Goal: Information Seeking & Learning: Check status

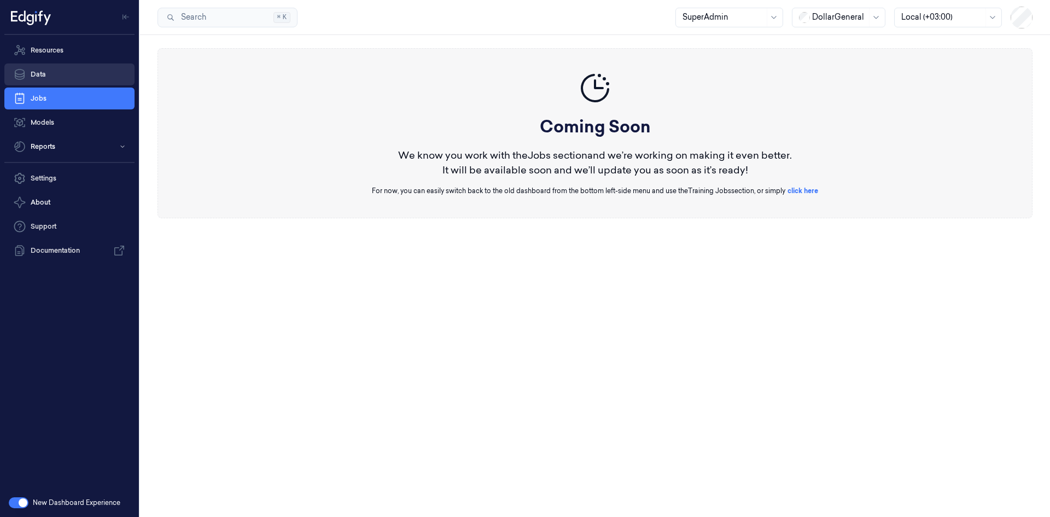
click at [65, 73] on link "Data" at bounding box center [69, 74] width 130 height 22
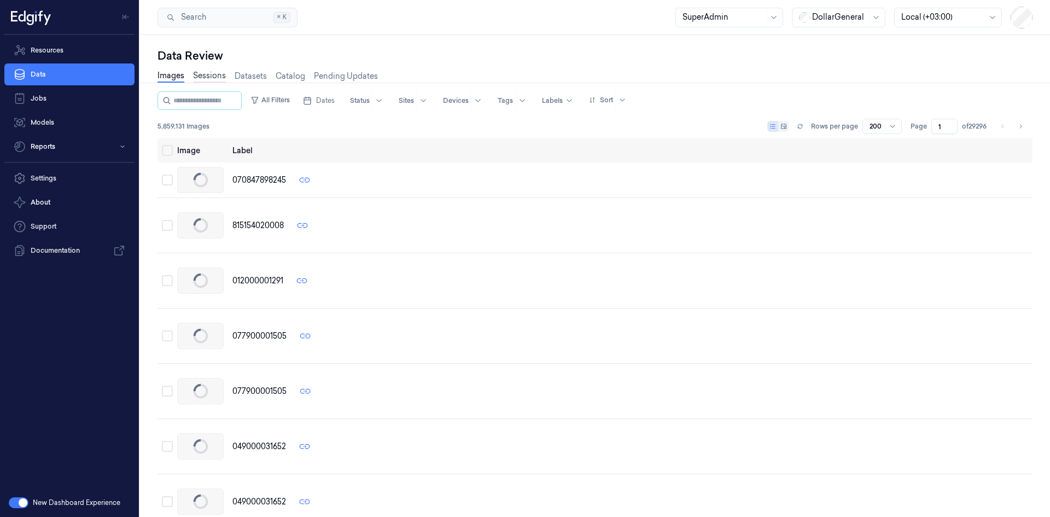
click at [203, 77] on link "Sessions" at bounding box center [209, 76] width 33 height 13
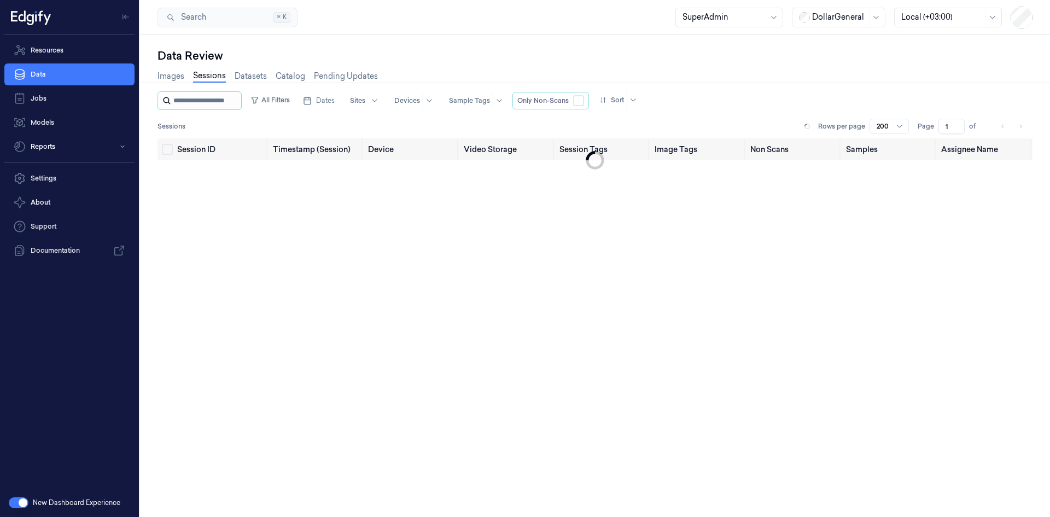
click at [207, 97] on input "string" at bounding box center [206, 100] width 66 height 17
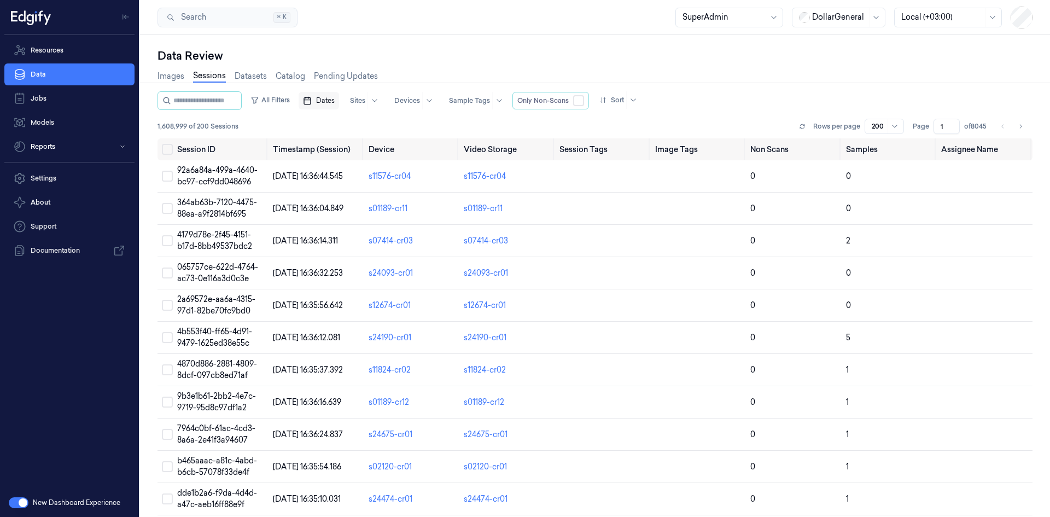
click at [331, 99] on span "Dates" at bounding box center [325, 101] width 19 height 10
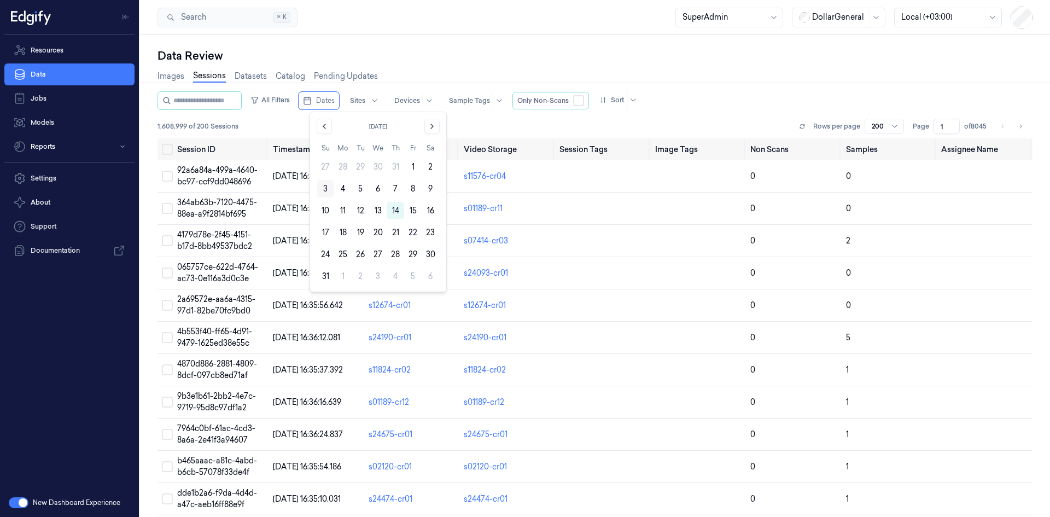
click at [324, 190] on button "3" at bounding box center [325, 188] width 17 height 17
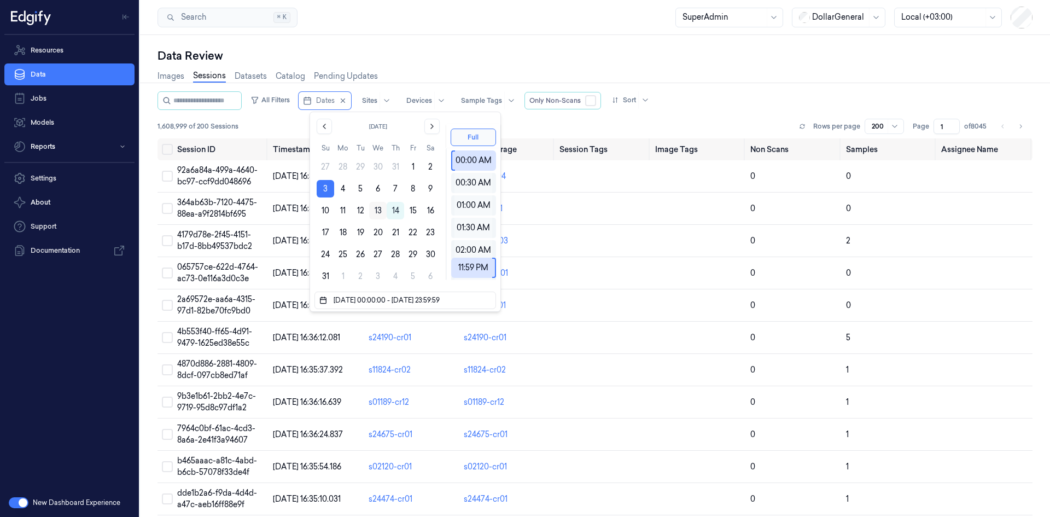
click at [379, 213] on button "13" at bounding box center [377, 210] width 17 height 17
type input "03/08/2025 00:00:00 - 13/08/2025 23:59:59"
click at [528, 65] on div "Images Sessions Datasets Catalog Pending Updates" at bounding box center [594, 77] width 875 height 28
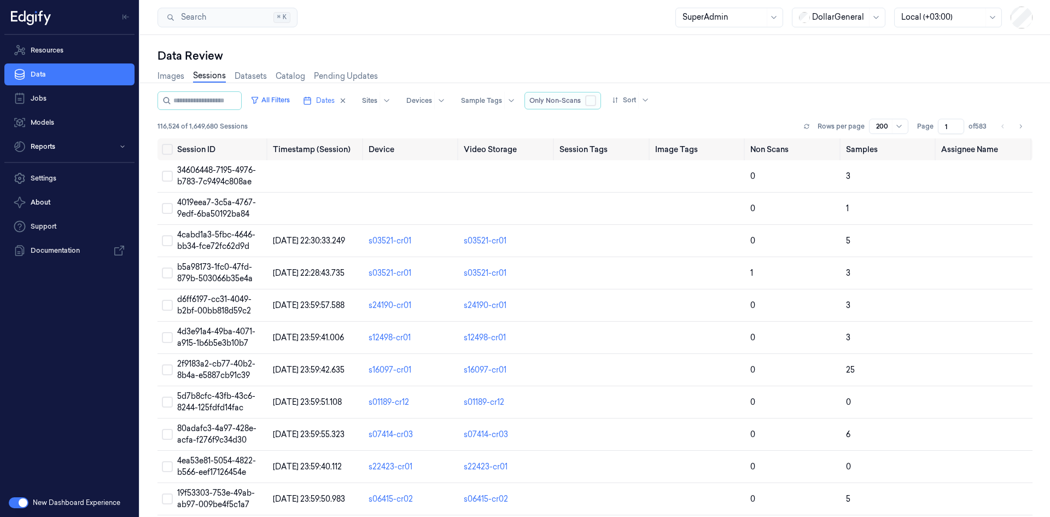
click at [596, 102] on button "button" at bounding box center [590, 100] width 11 height 11
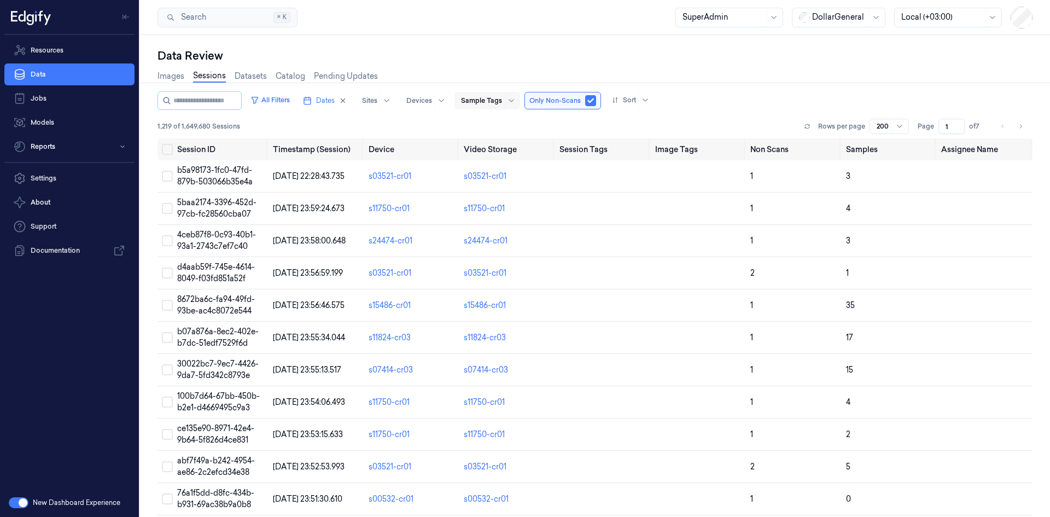
click at [502, 100] on div at bounding box center [481, 101] width 41 height 10
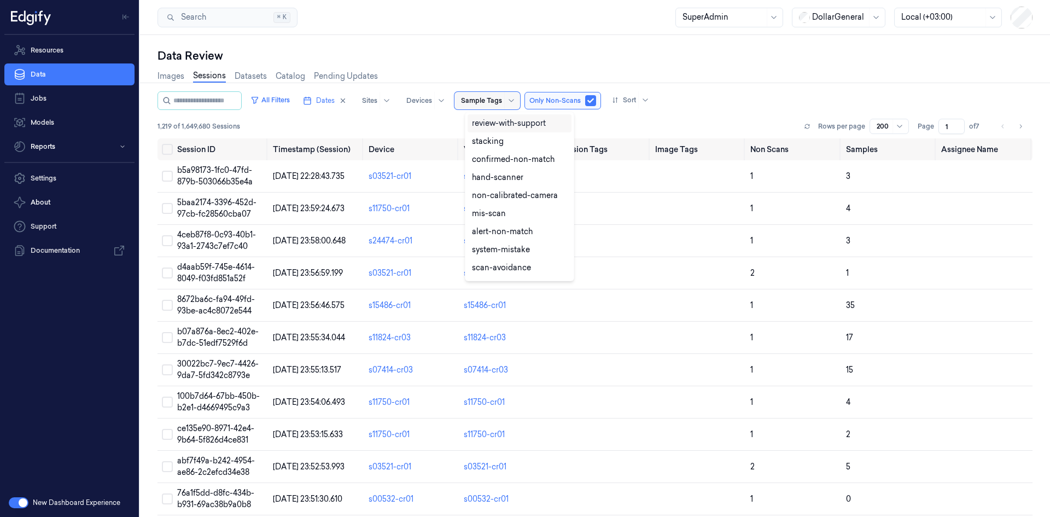
click at [515, 99] on div at bounding box center [511, 100] width 14 height 17
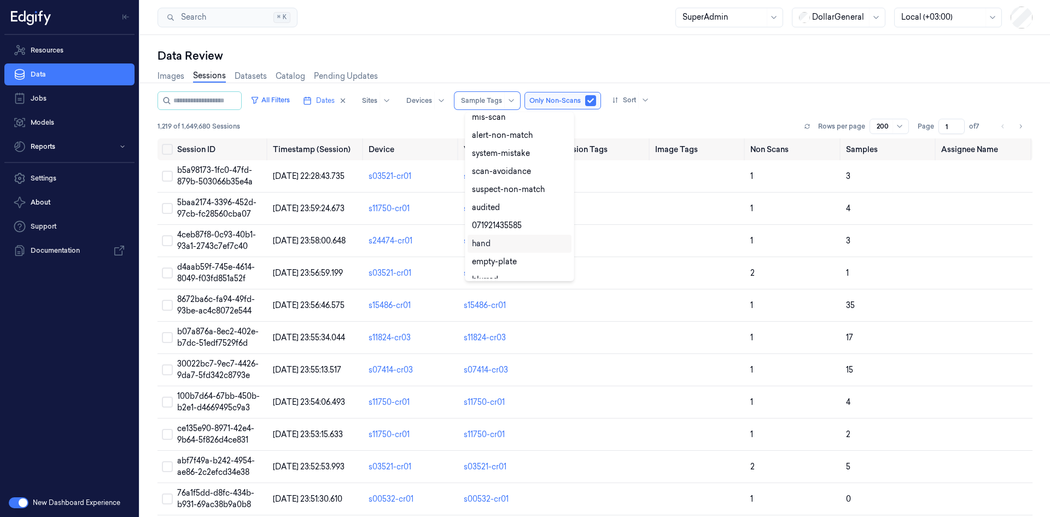
scroll to position [97, 0]
click at [485, 245] on div "hand" at bounding box center [481, 242] width 19 height 11
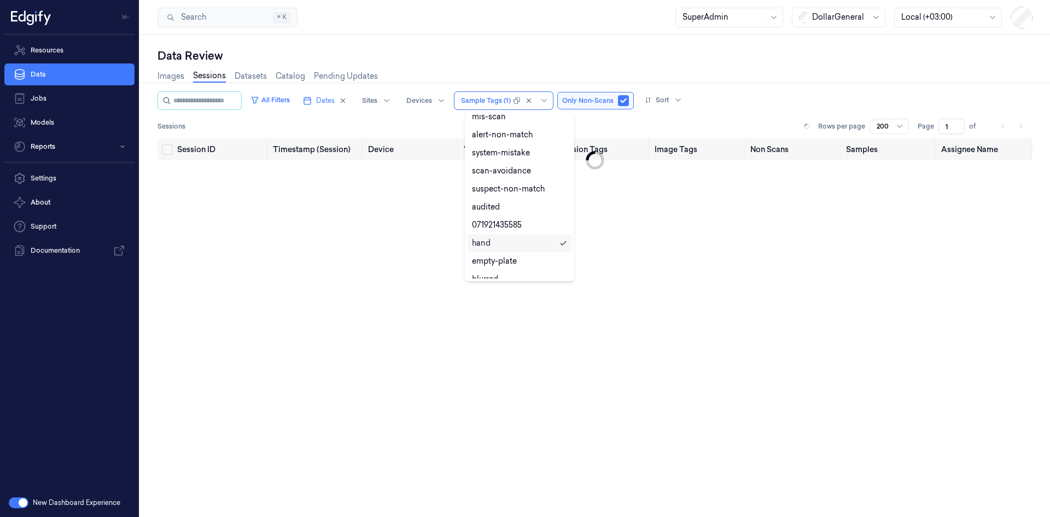
click at [368, 241] on div "Session ID Timestamp (Session) Device Video Storage Session Tags Image Tags Non…" at bounding box center [594, 323] width 875 height 370
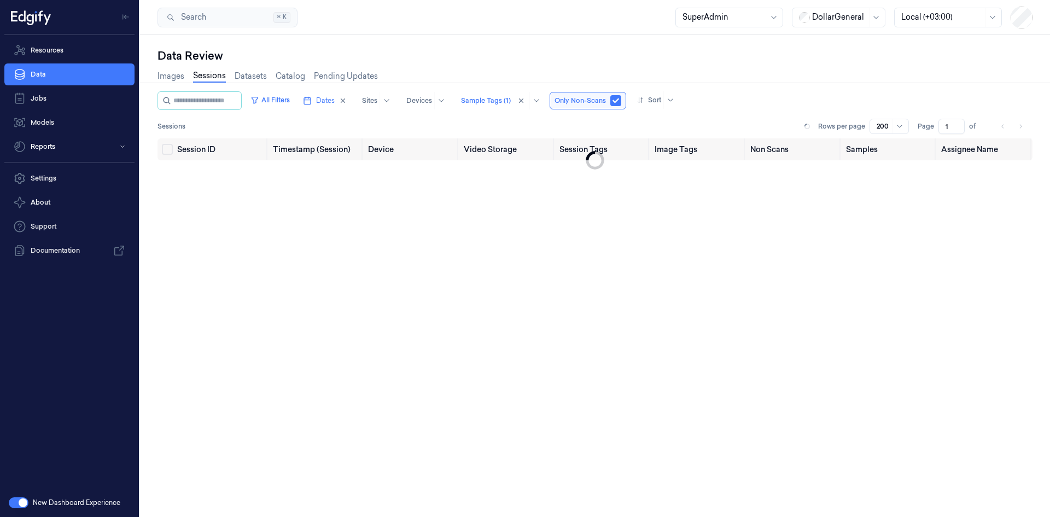
click at [383, 330] on div "Session ID Timestamp (Session) Device Video Storage Session Tags Image Tags Non…" at bounding box center [594, 323] width 875 height 370
click at [525, 37] on div "Data Review Images Sessions Datasets Catalog Pending Updates All Filters Dates …" at bounding box center [595, 276] width 910 height 482
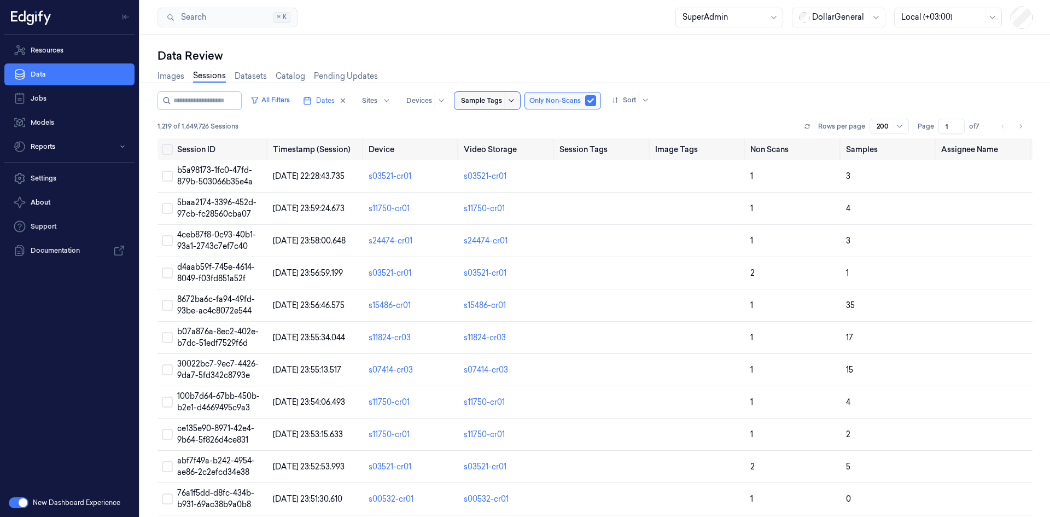
click at [516, 103] on icon at bounding box center [511, 100] width 9 height 9
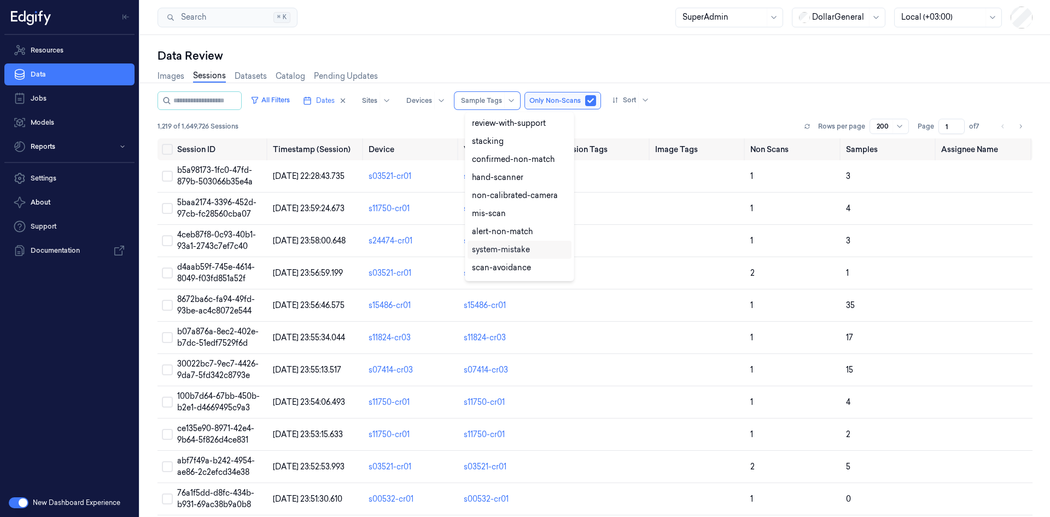
click at [503, 248] on div "system-mistake" at bounding box center [501, 249] width 58 height 11
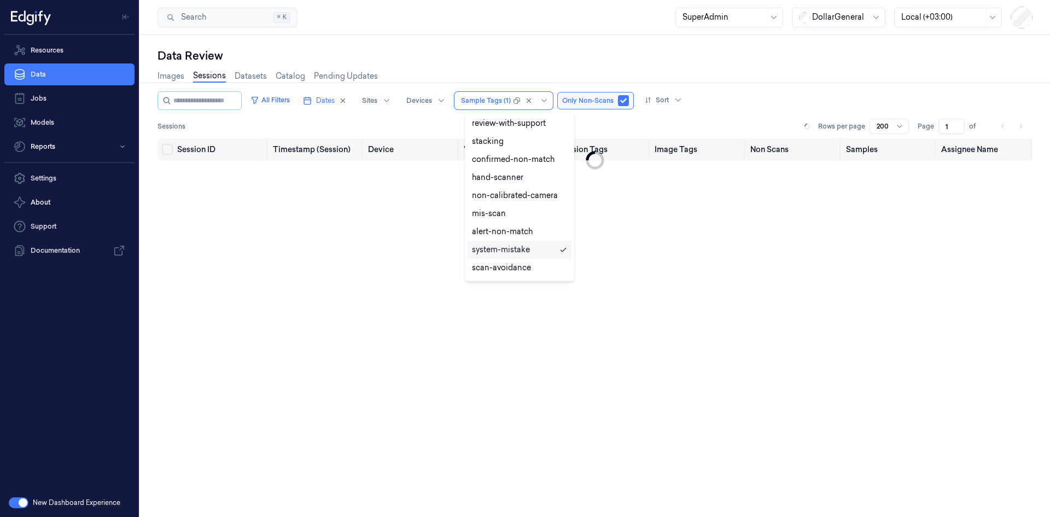
click at [406, 265] on div "Session ID Timestamp (Session) Device Video Storage Session Tags Image Tags Non…" at bounding box center [594, 323] width 875 height 370
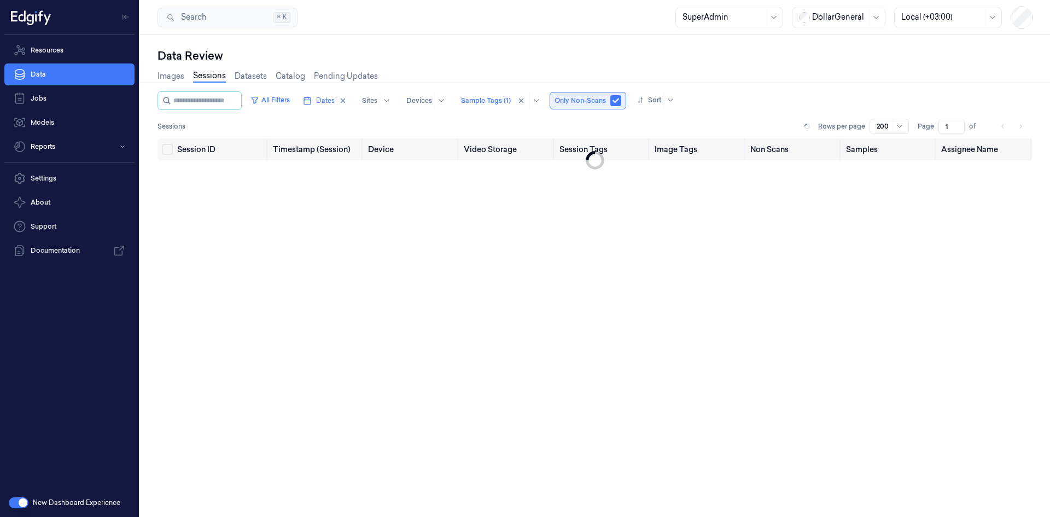
click at [621, 101] on button "button" at bounding box center [615, 100] width 11 height 11
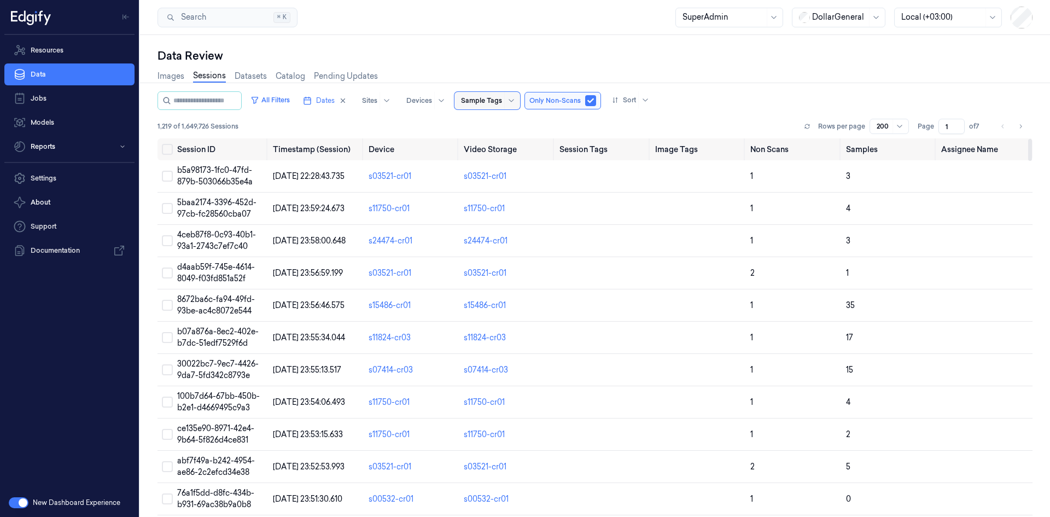
click at [498, 101] on div at bounding box center [481, 101] width 41 height 10
type input "s"
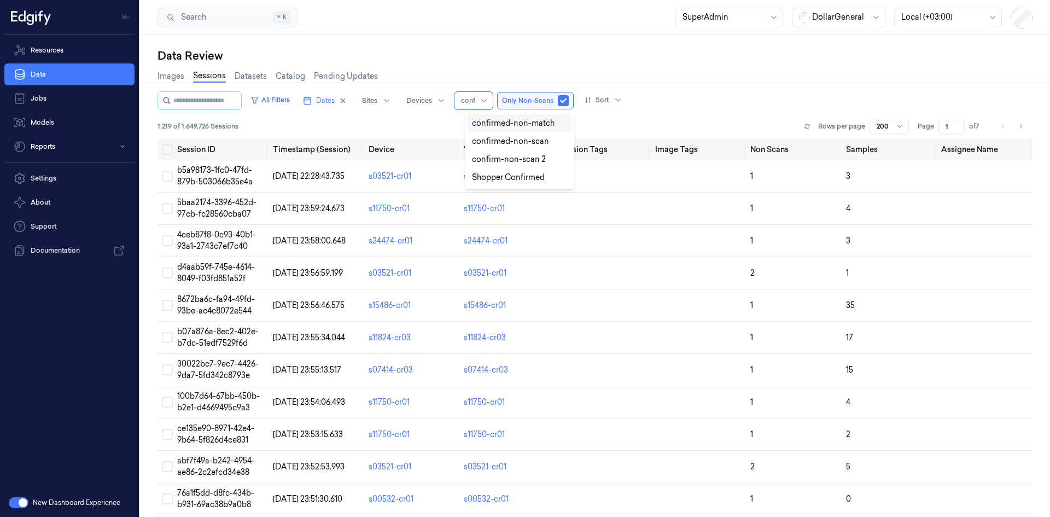
type input "confi"
click at [540, 143] on div "confirmed-non-scan" at bounding box center [510, 141] width 77 height 11
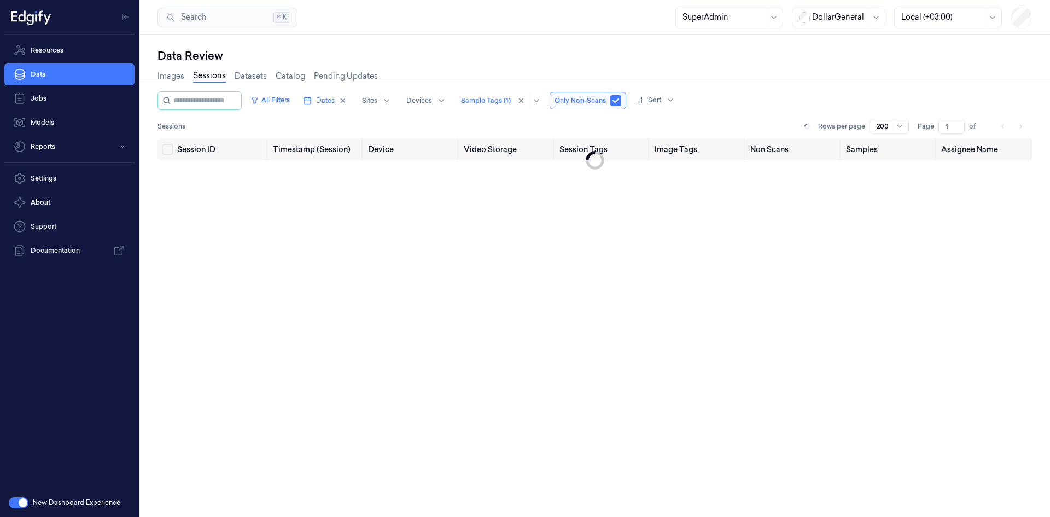
click at [320, 300] on div "Session ID Timestamp (Session) Device Video Storage Session Tags Image Tags Non…" at bounding box center [594, 323] width 875 height 370
click at [122, 146] on icon "button" at bounding box center [122, 146] width 7 height 7
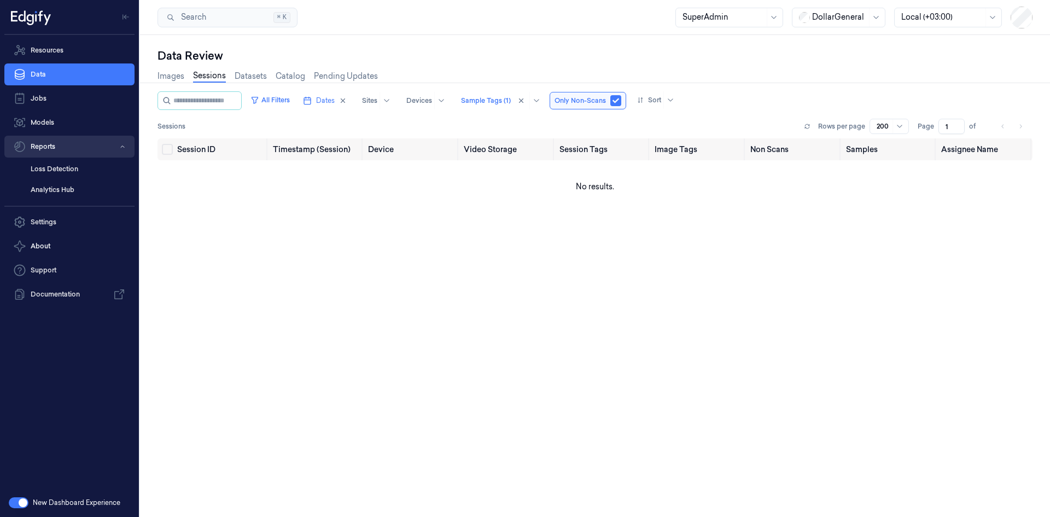
click at [122, 146] on icon "button" at bounding box center [122, 147] width 3 height 2
click at [20, 503] on button "button" at bounding box center [19, 502] width 20 height 11
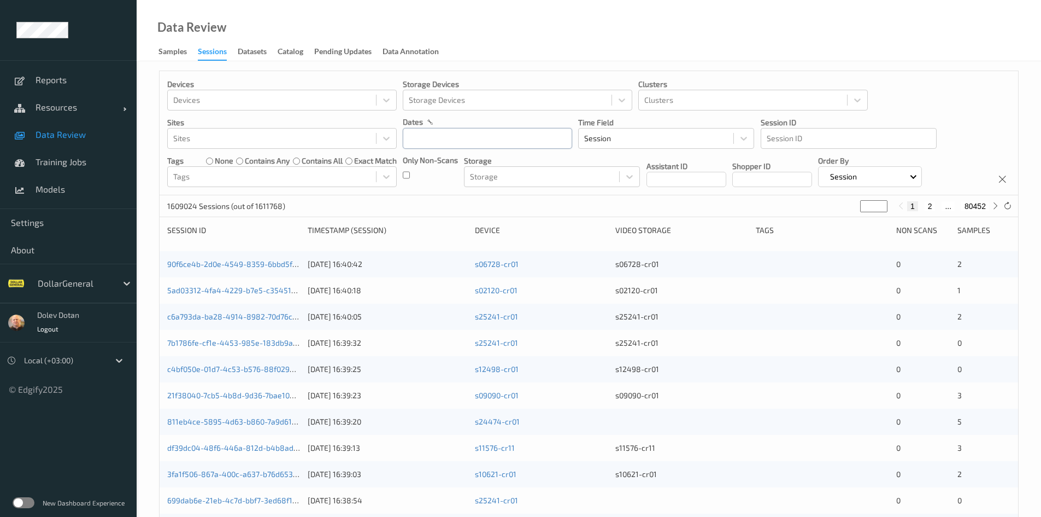
click at [460, 143] on input "text" at bounding box center [487, 138] width 169 height 21
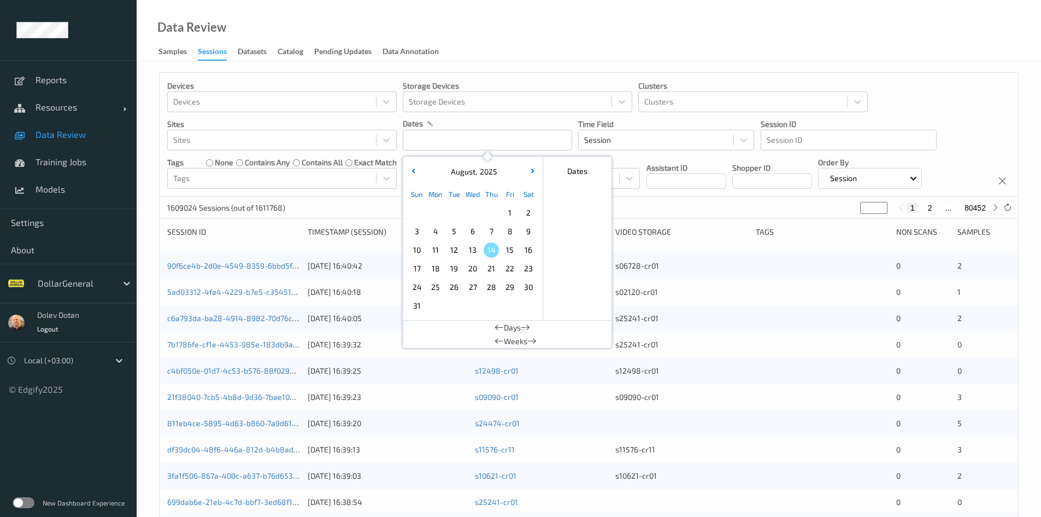
click at [418, 232] on span "3" at bounding box center [416, 231] width 15 height 15
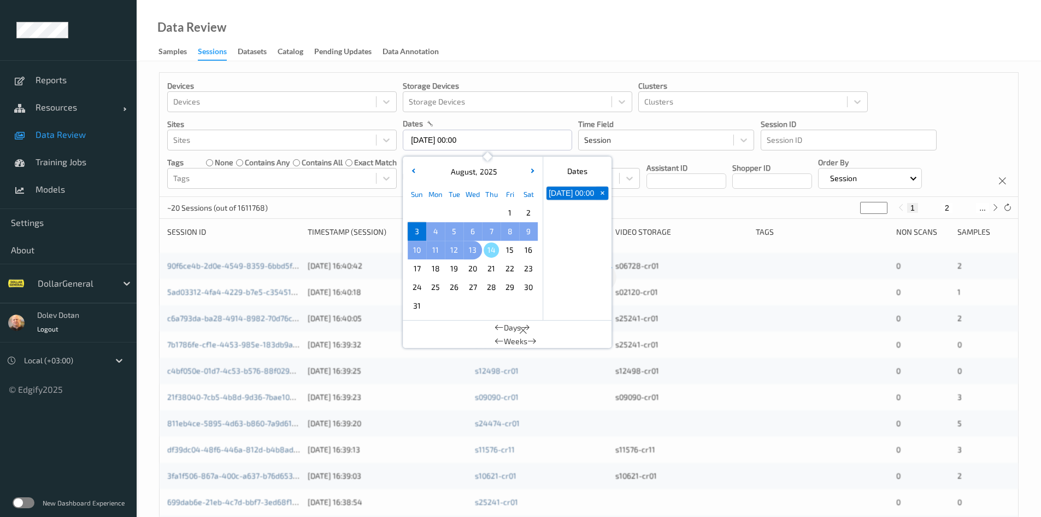
click at [473, 251] on span "13" at bounding box center [472, 249] width 15 height 15
type input "03/08/2025 00:00 -> 13/08/2025 23:59"
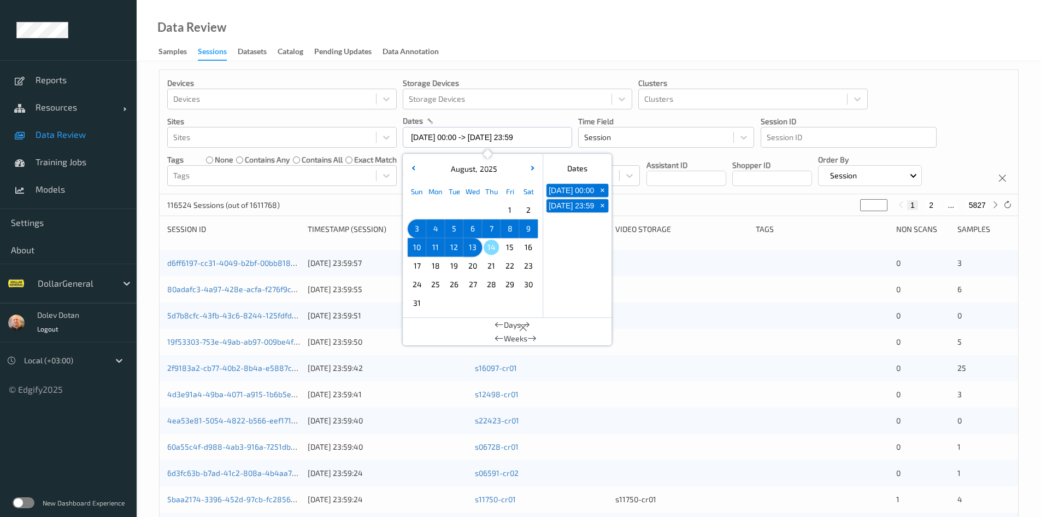
click at [576, 37] on div "Data Review Samples Sessions Datasets Catalog Pending Updates Data Annotation" at bounding box center [589, 30] width 905 height 61
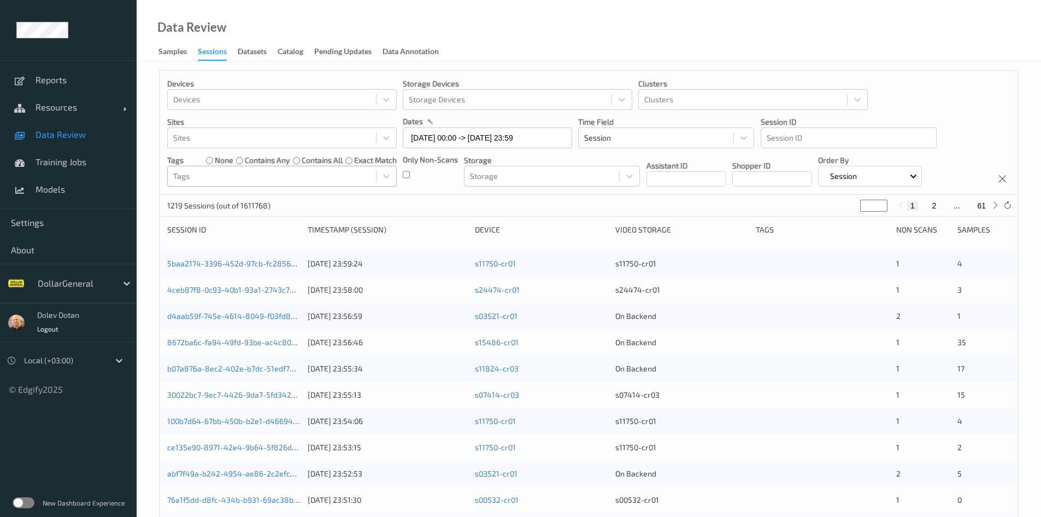
scroll to position [2, 0]
click at [191, 179] on div at bounding box center [271, 176] width 197 height 13
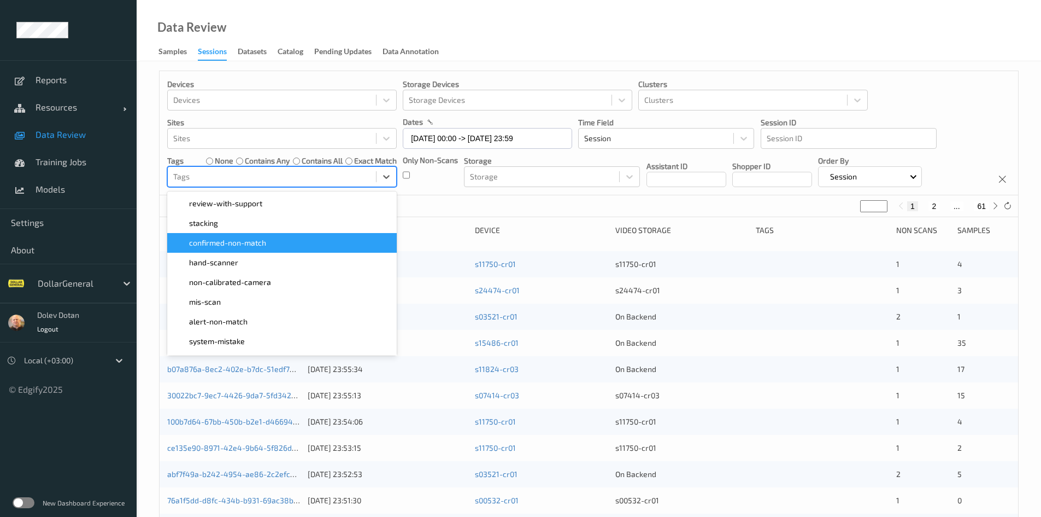
click at [259, 237] on span "confirmed-non-match" at bounding box center [227, 242] width 77 height 11
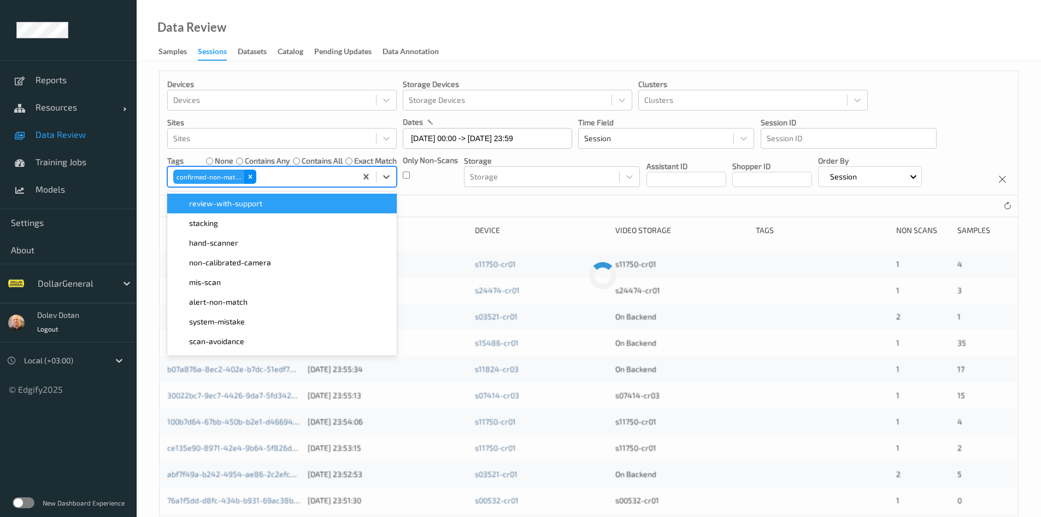
click at [249, 174] on icon "Remove confirmed-non-match" at bounding box center [251, 177] width 8 height 8
click at [234, 179] on div at bounding box center [271, 176] width 197 height 13
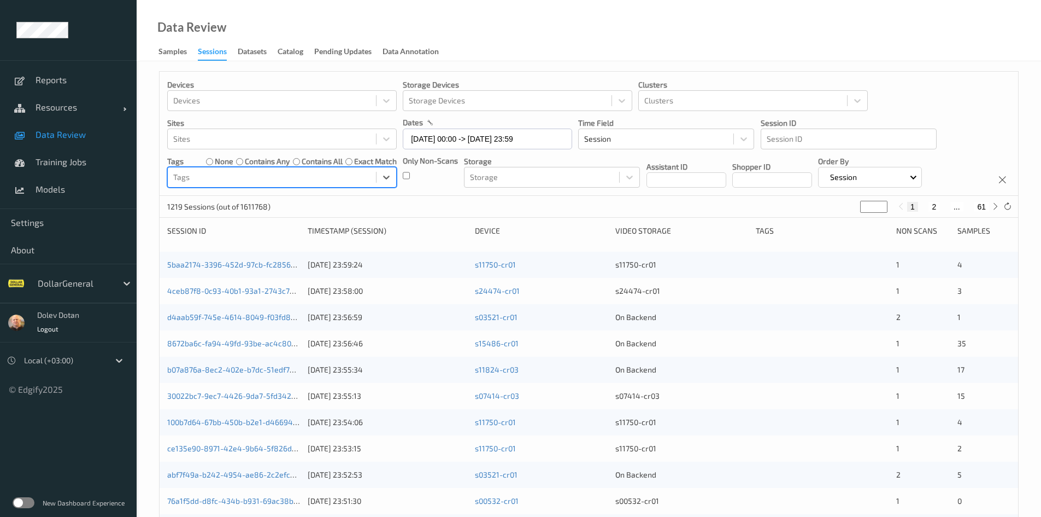
scroll to position [1, 0]
click at [234, 179] on div at bounding box center [271, 177] width 197 height 13
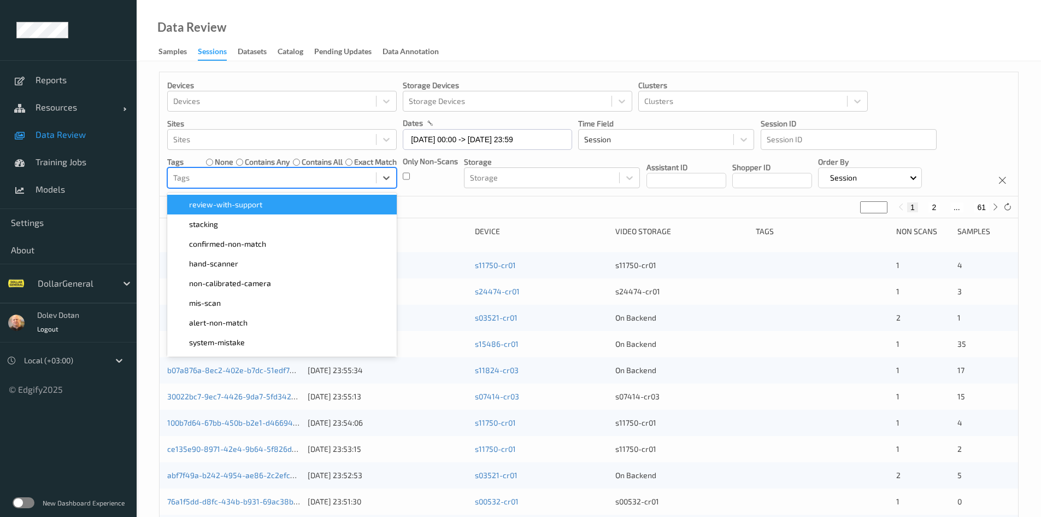
scroll to position [0, 0]
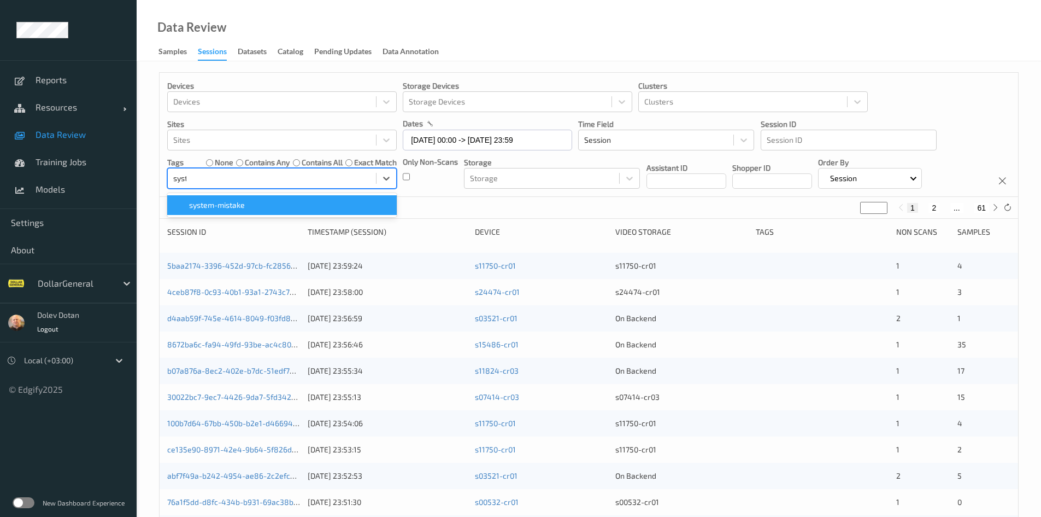
type input "syste"
click at [223, 199] on div "system-mistake" at bounding box center [282, 205] width 230 height 20
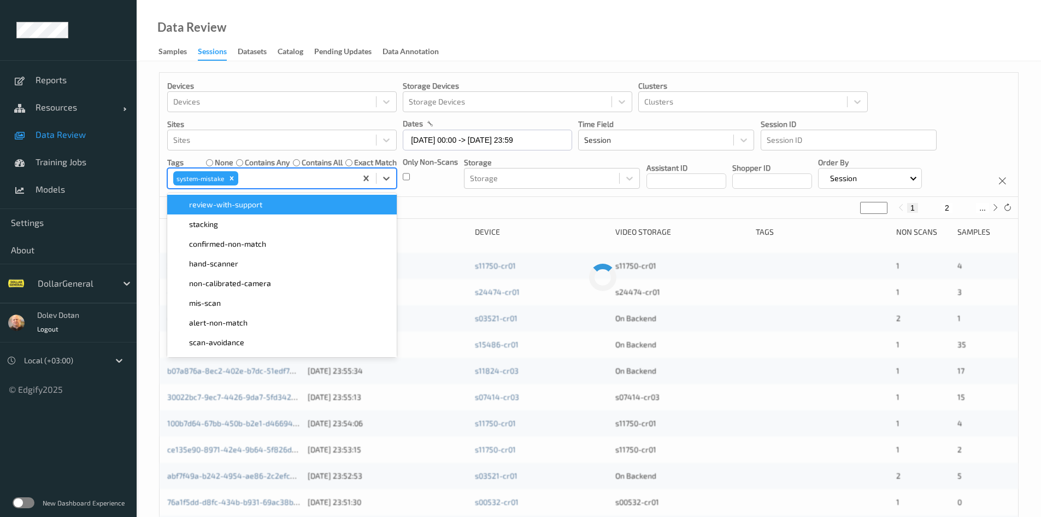
scroll to position [1, 0]
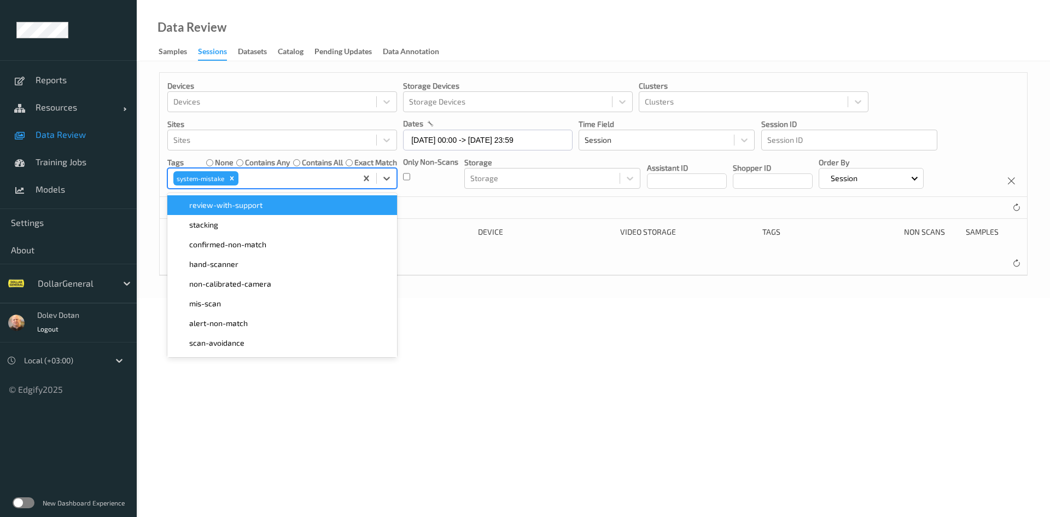
click at [703, 356] on body "Reports Resources Devices Clusters Sites Data Review Training Jobs Models Setti…" at bounding box center [525, 258] width 1050 height 517
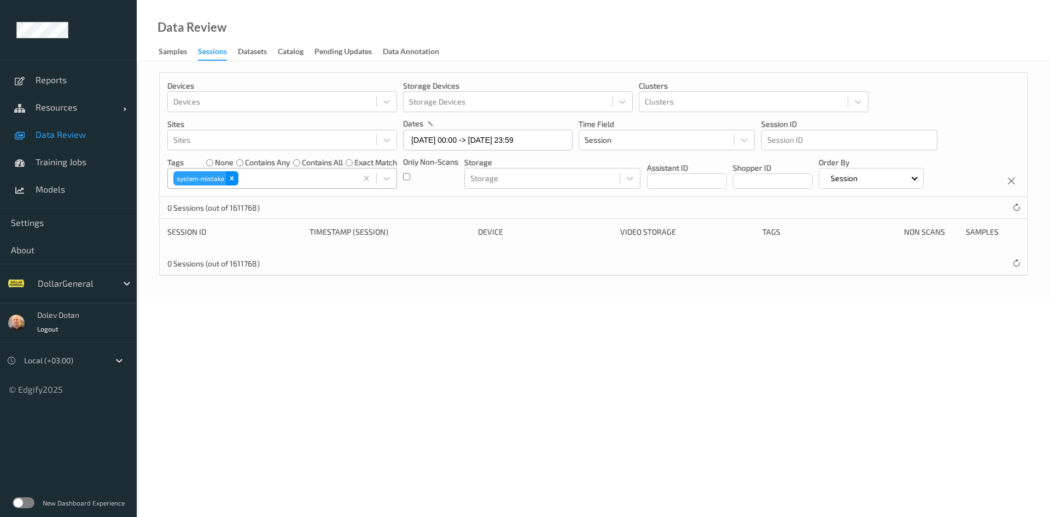
click at [233, 178] on icon "Remove system-mistake" at bounding box center [232, 178] width 8 height 8
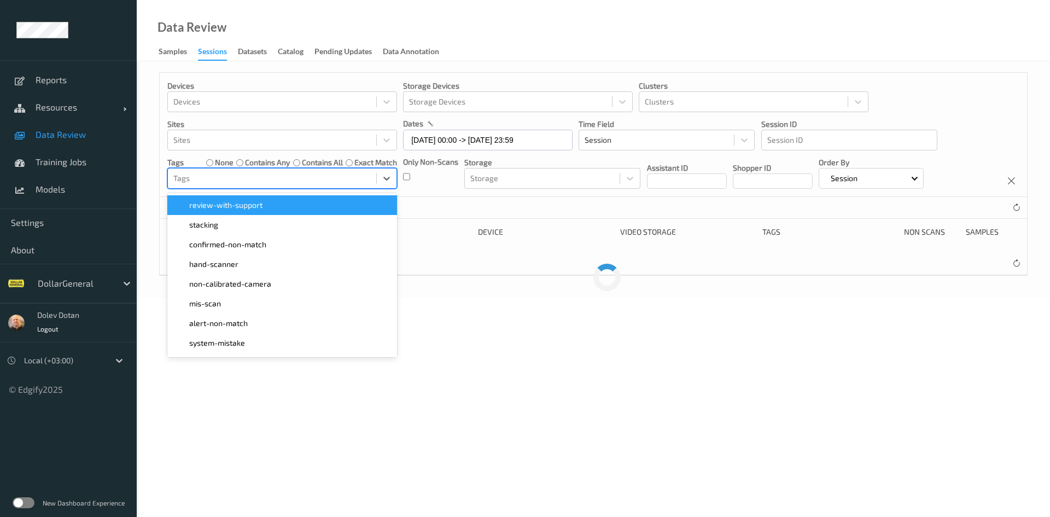
click at [233, 178] on div at bounding box center [271, 178] width 197 height 13
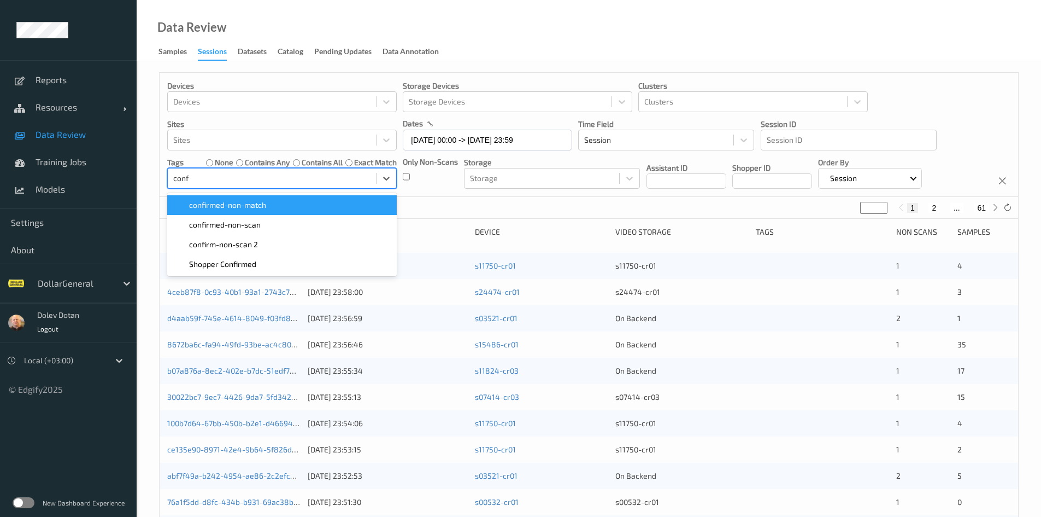
type input "confi"
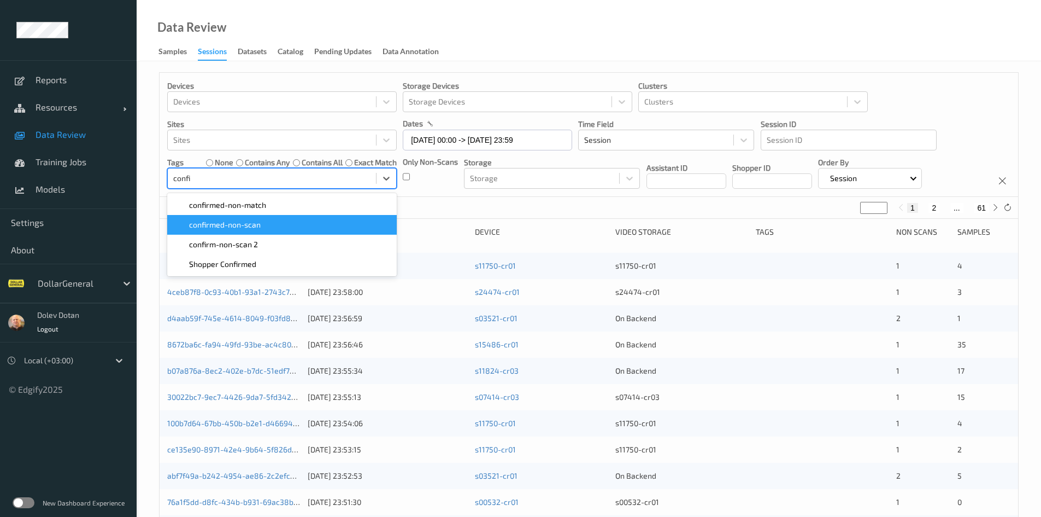
click at [312, 221] on div "confirmed-non-scan" at bounding box center [282, 224] width 216 height 11
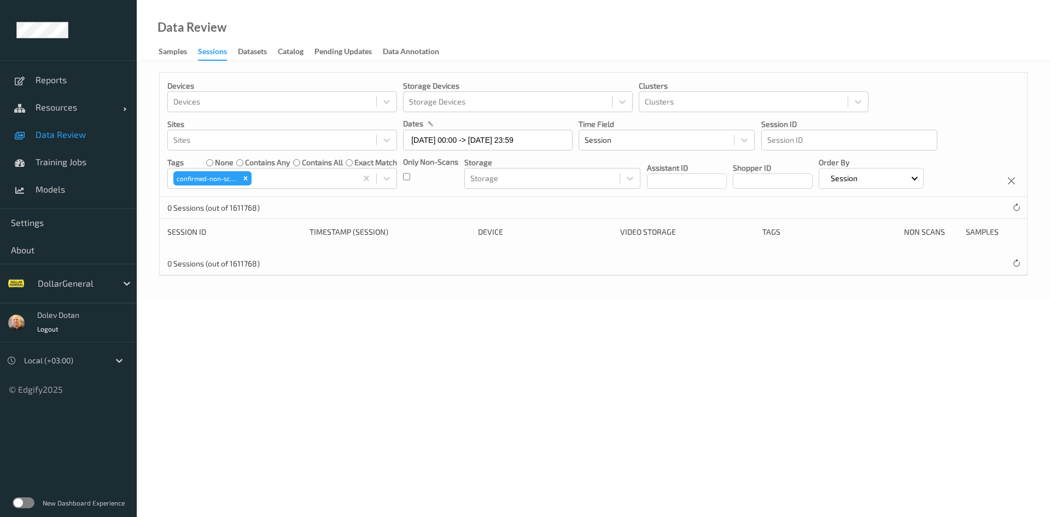
click at [457, 343] on body "Reports Resources Devices Clusters Sites Data Review Training Jobs Models Setti…" at bounding box center [525, 258] width 1050 height 517
click at [250, 178] on div "Remove confirmed-non-scan" at bounding box center [245, 178] width 12 height 14
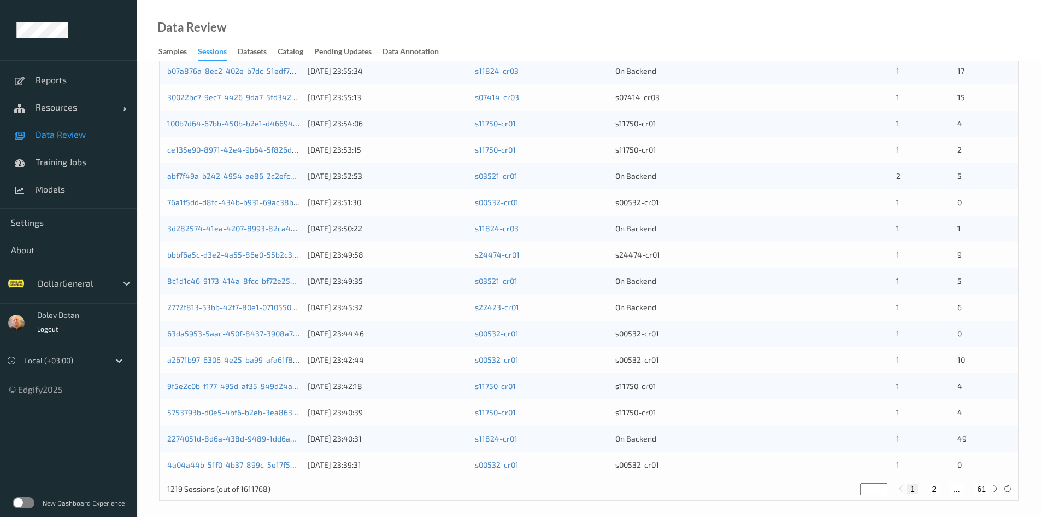
scroll to position [306, 0]
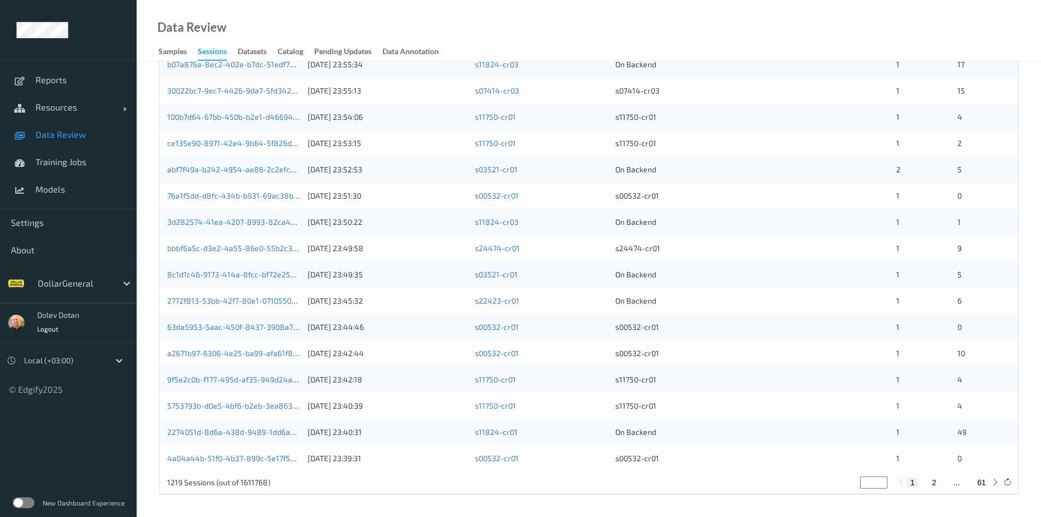
click at [936, 483] on button "2" at bounding box center [934, 482] width 11 height 10
type input "*"
click at [950, 489] on div "1219 Sessions (out of 1611768) * 1 2 3 ... 61" at bounding box center [589, 482] width 859 height 22
click at [945, 482] on button "3" at bounding box center [945, 482] width 11 height 10
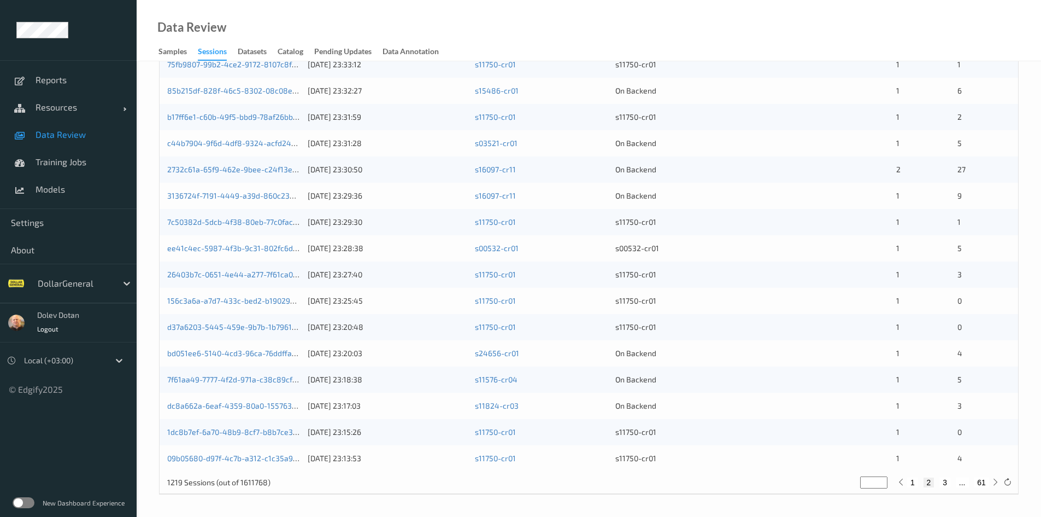
type input "*"
click at [953, 485] on button "4" at bounding box center [951, 482] width 11 height 10
type input "*"
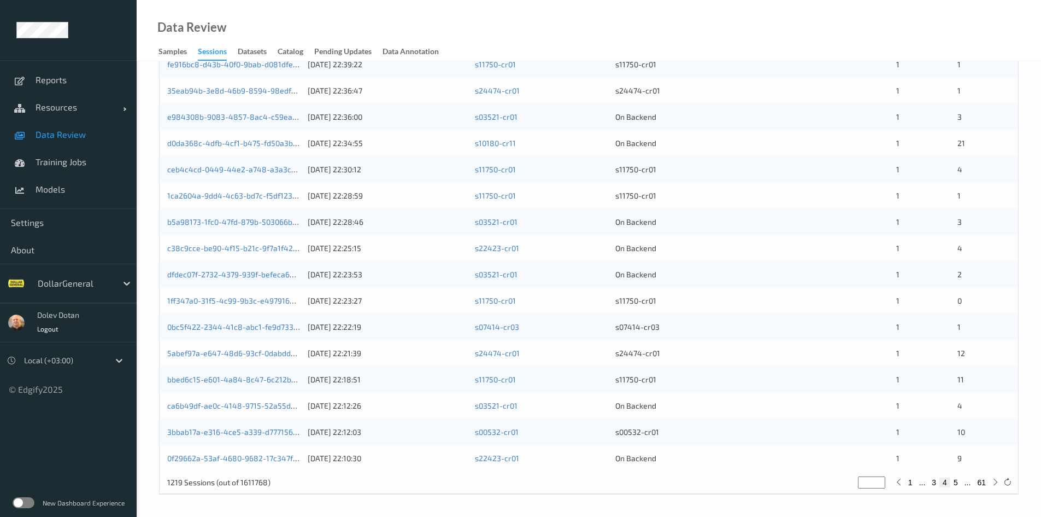
click at [956, 484] on button "5" at bounding box center [956, 482] width 11 height 10
type input "*"
click at [957, 484] on button "6" at bounding box center [956, 482] width 11 height 10
type input "*"
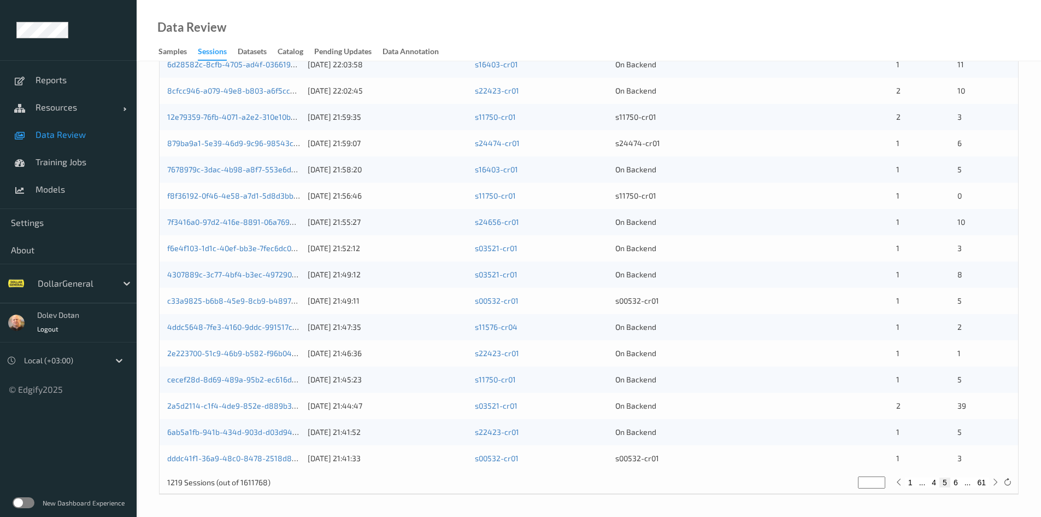
type input "*"
click at [982, 482] on button "61" at bounding box center [981, 482] width 15 height 10
type input "**"
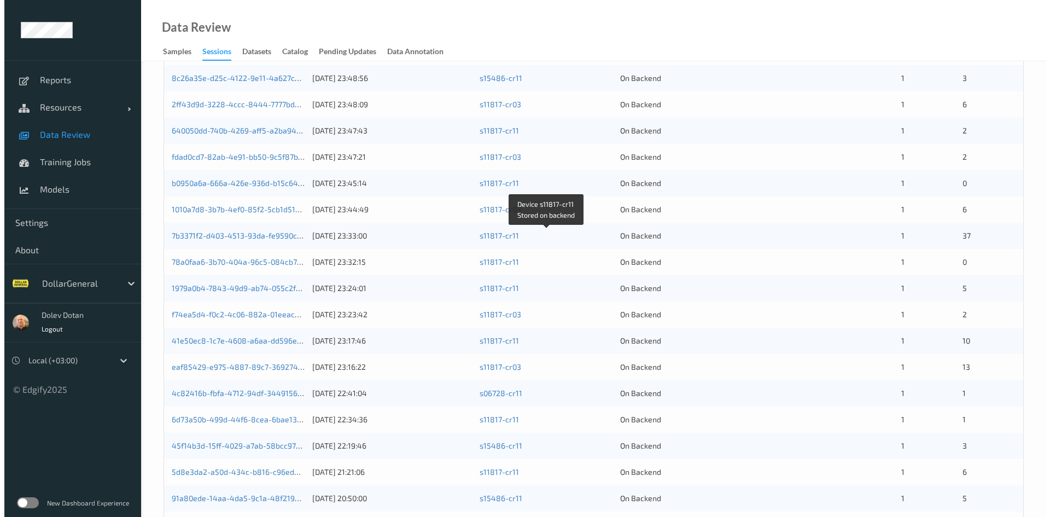
scroll to position [0, 0]
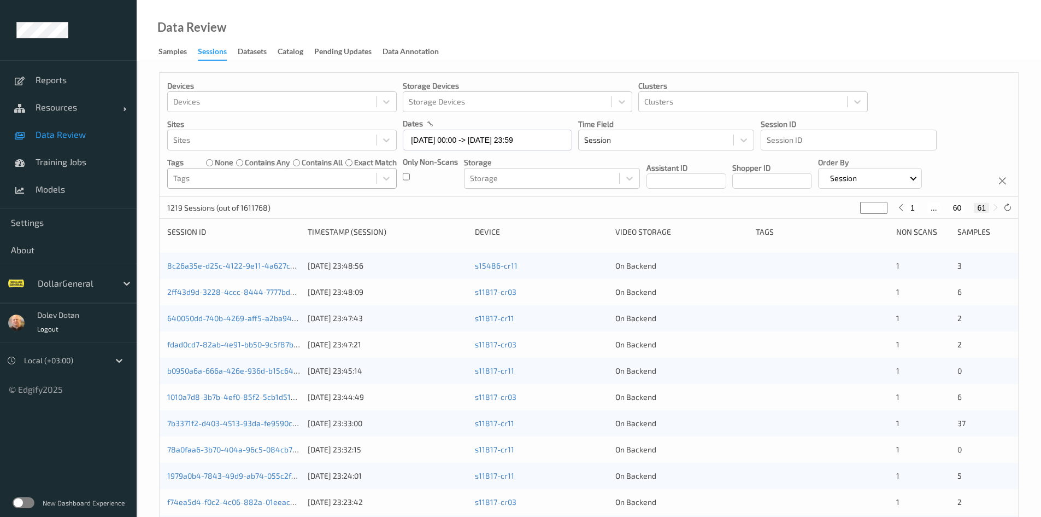
click at [957, 80] on div "Devices Devices Storage Devices Storage Devices Clusters Clusters Sites Sites d…" at bounding box center [589, 135] width 859 height 124
click at [448, 15] on div "Data Review Samples Sessions Datasets Catalog Pending Updates Data Annotation" at bounding box center [589, 30] width 905 height 61
click at [242, 177] on div at bounding box center [271, 178] width 197 height 13
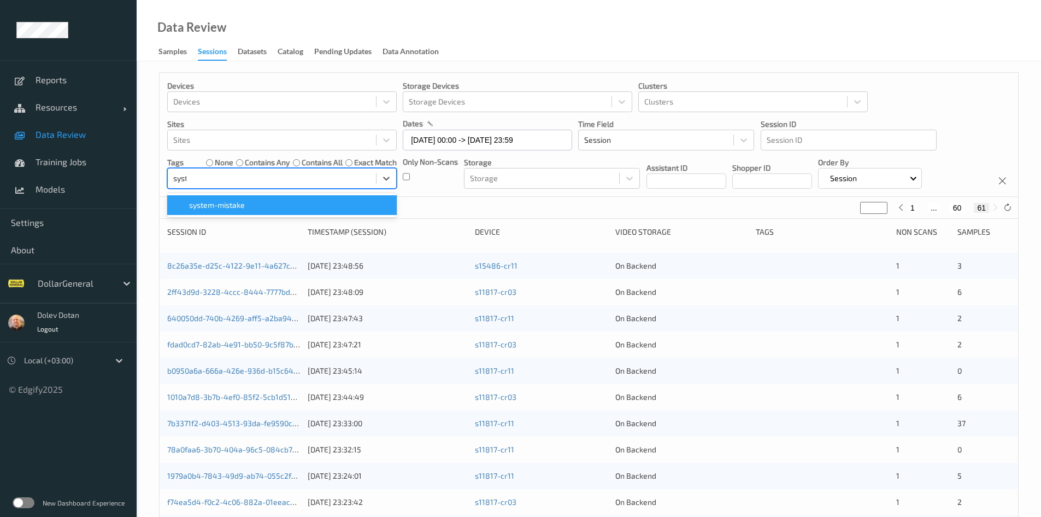
type input "syste"
click at [233, 209] on span "system-mistake" at bounding box center [217, 205] width 56 height 11
type input "*"
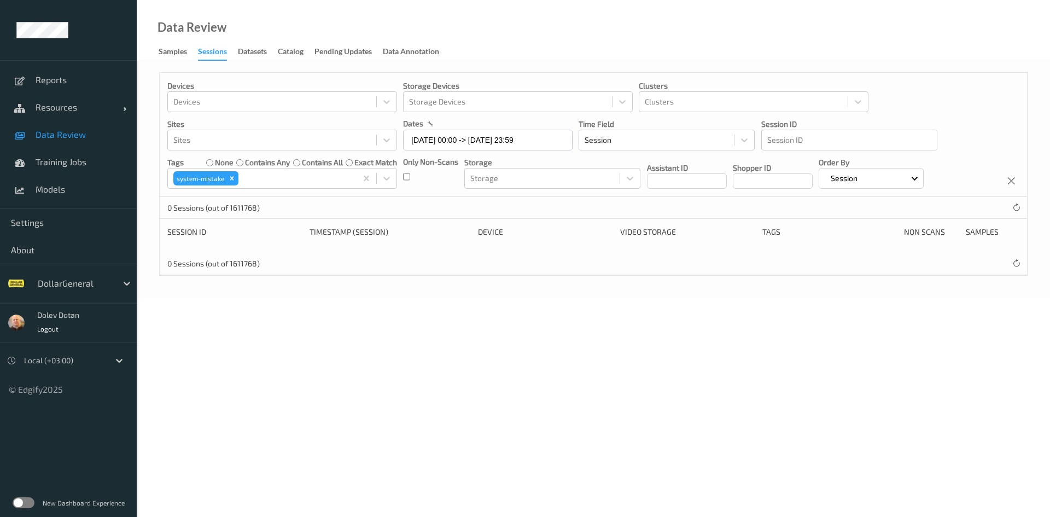
click at [618, 42] on div "Data Review Samples Sessions Datasets Catalog Pending Updates Data Annotation" at bounding box center [593, 30] width 913 height 61
click at [161, 315] on body "Reports Resources Devices Clusters Sites Data Review Training Jobs Models Setti…" at bounding box center [525, 258] width 1050 height 517
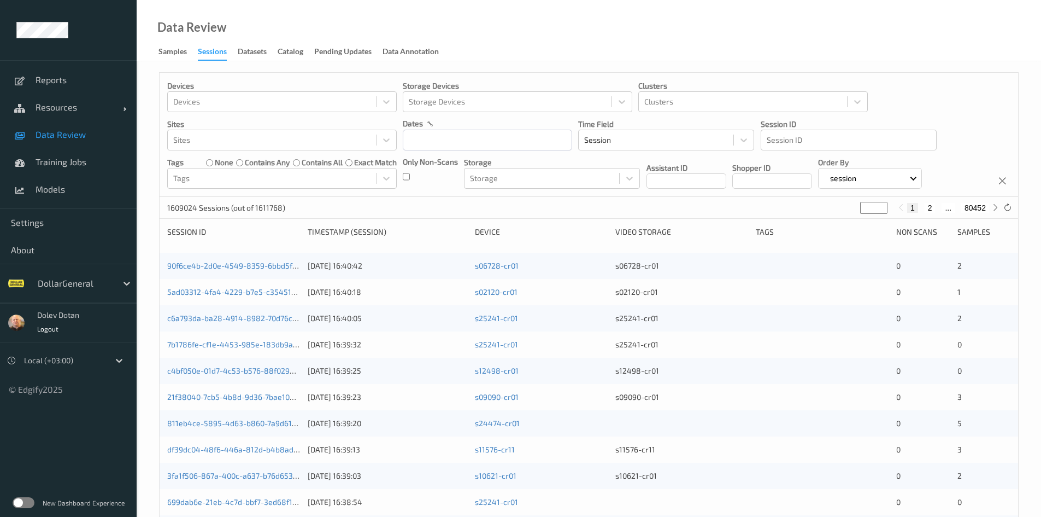
click at [28, 502] on label at bounding box center [24, 502] width 22 height 11
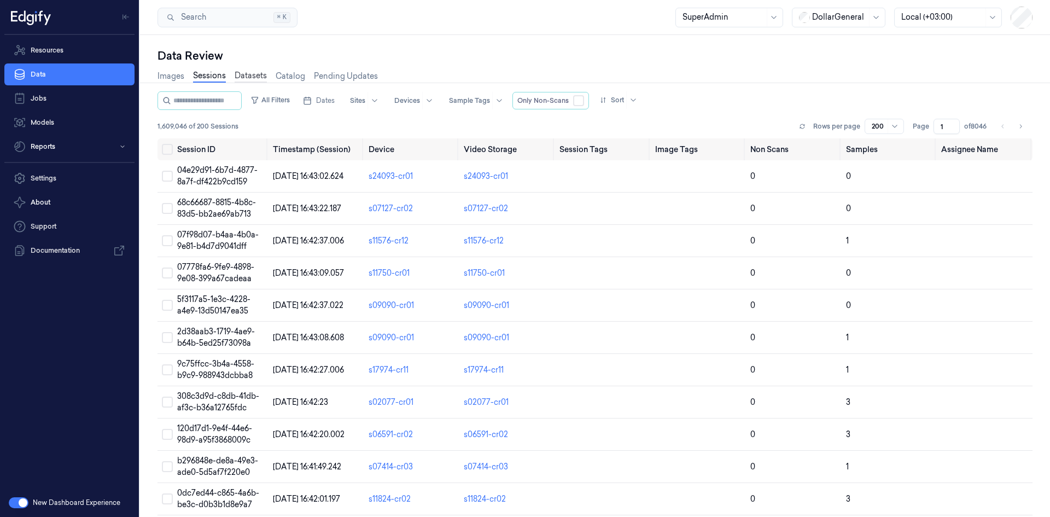
click at [253, 76] on link "Datasets" at bounding box center [251, 76] width 32 height 13
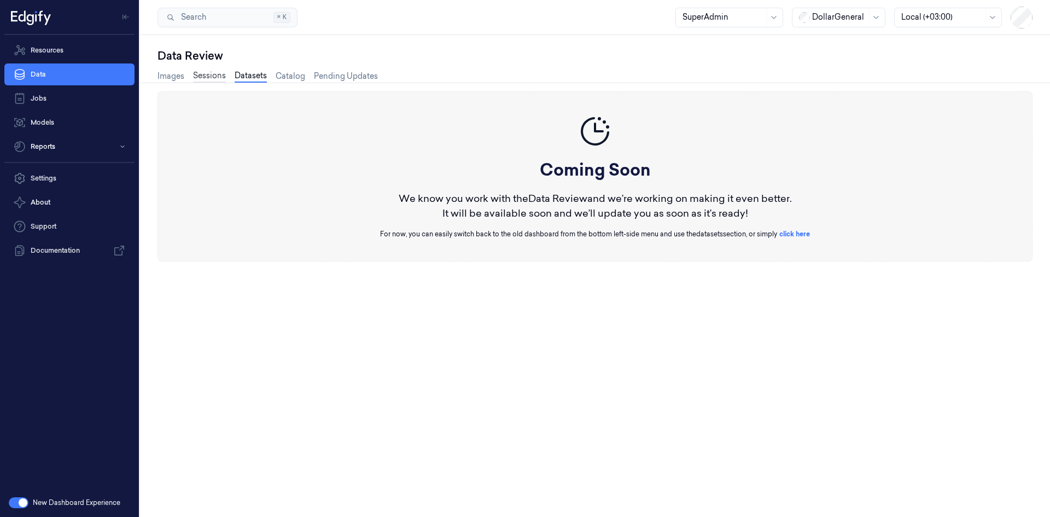
click at [212, 76] on link "Sessions" at bounding box center [209, 76] width 33 height 13
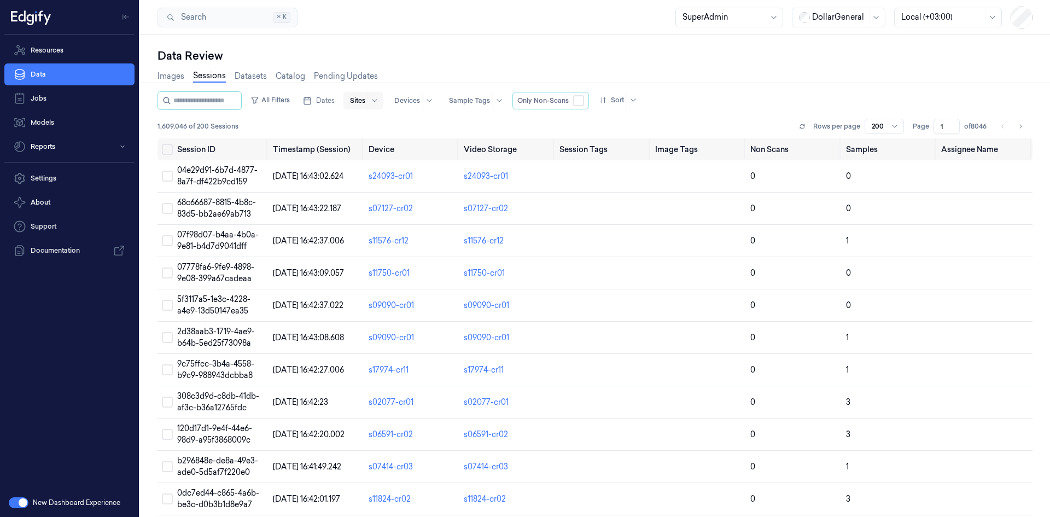
click at [365, 101] on div at bounding box center [357, 101] width 15 height 10
click at [399, 66] on div "Images Sessions Datasets Catalog Pending Updates" at bounding box center [594, 77] width 875 height 28
click at [312, 101] on icon "button" at bounding box center [307, 100] width 9 height 9
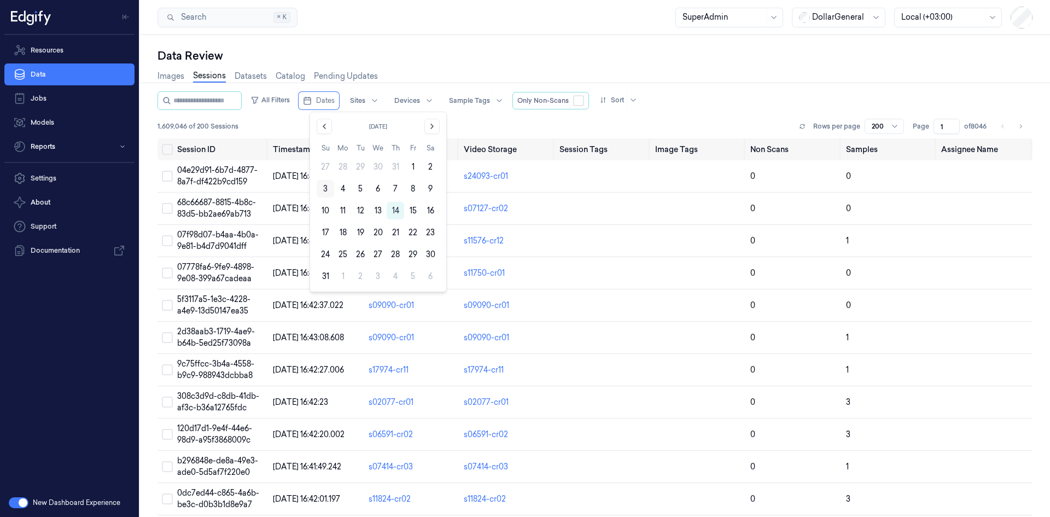
click at [326, 190] on button "3" at bounding box center [325, 188] width 17 height 17
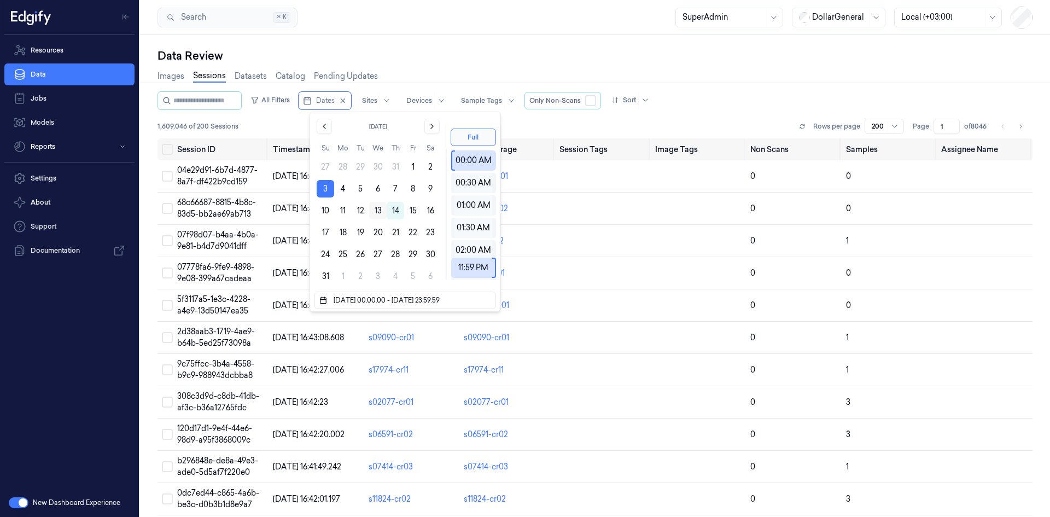
click at [382, 209] on button "13" at bounding box center [377, 210] width 17 height 17
type input "03/08/2025 00:00:00 - 13/08/2025 23:59:59"
click at [449, 52] on div "Data Review" at bounding box center [594, 55] width 875 height 15
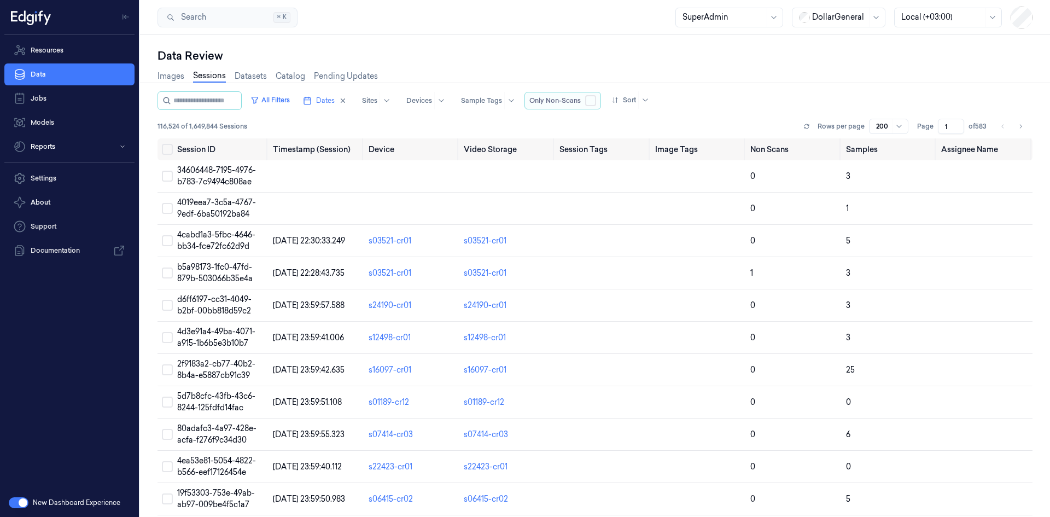
click at [596, 101] on button "button" at bounding box center [590, 100] width 11 height 11
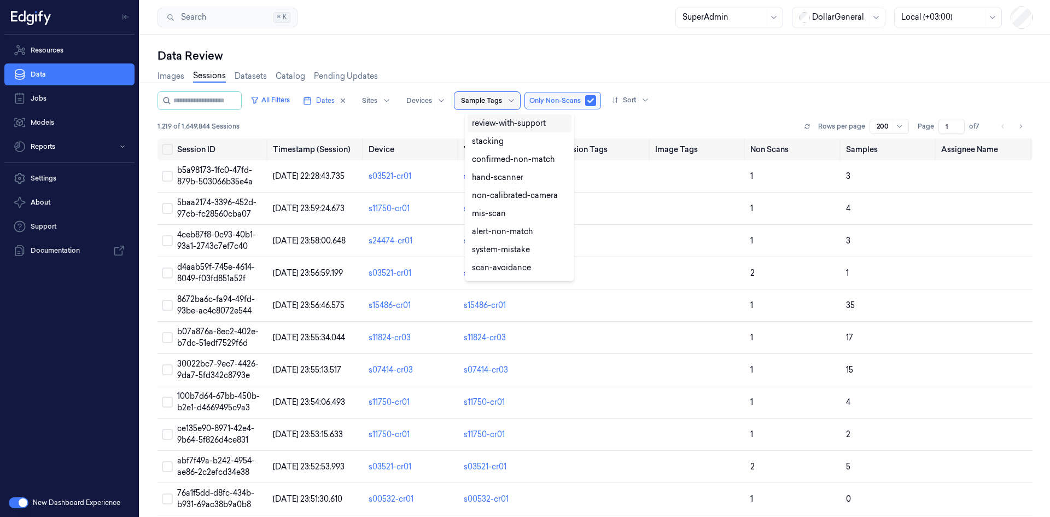
click at [479, 101] on div at bounding box center [481, 101] width 41 height 10
click at [494, 161] on div "confirmed-non-match" at bounding box center [513, 159] width 83 height 11
click at [490, 99] on div at bounding box center [481, 101] width 41 height 10
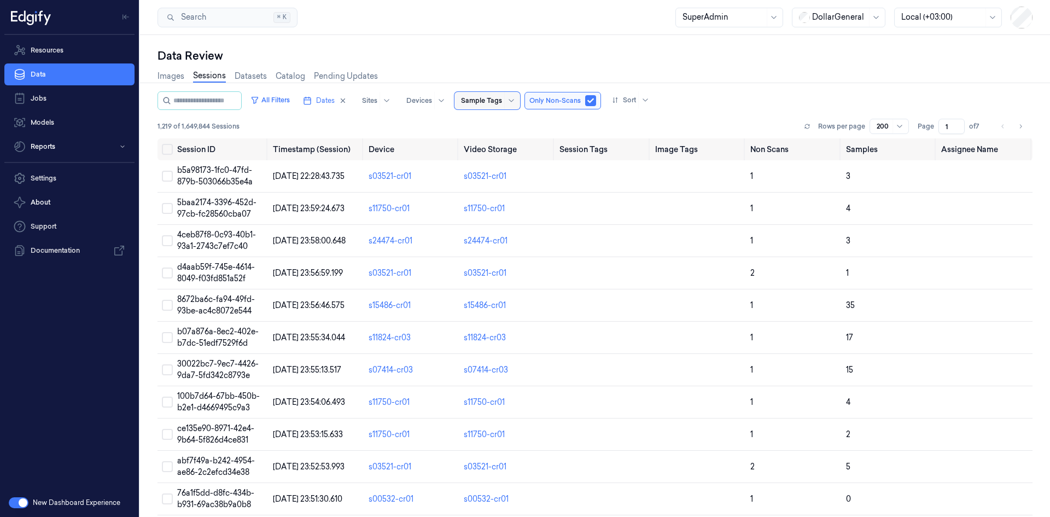
click at [490, 99] on div at bounding box center [481, 101] width 41 height 10
type input "s"
click at [573, 18] on div "Search Search... ⌘ K SuperAdmin DollarGeneral Local (+03:00)" at bounding box center [595, 17] width 910 height 35
click at [489, 99] on div at bounding box center [481, 101] width 41 height 10
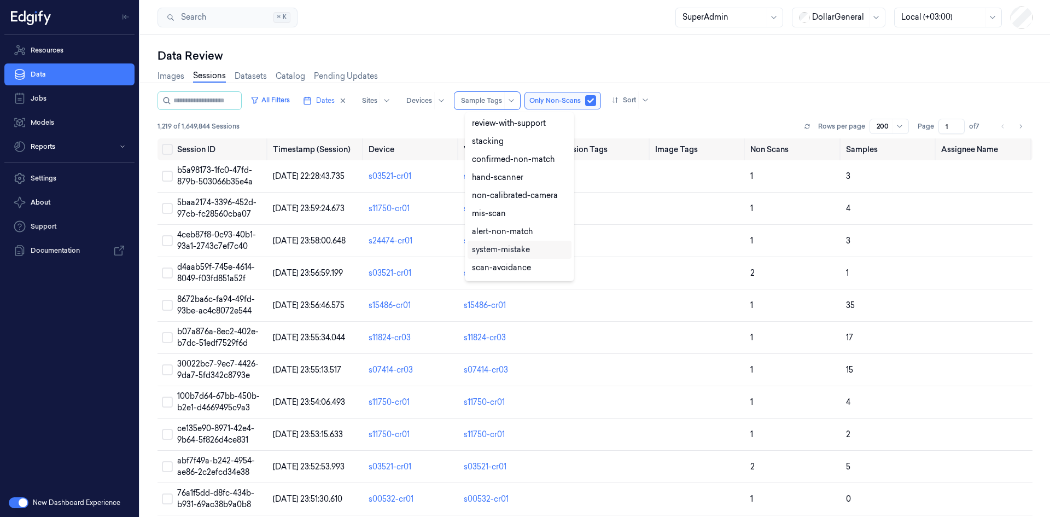
click at [490, 251] on div "system-mistake" at bounding box center [501, 249] width 58 height 11
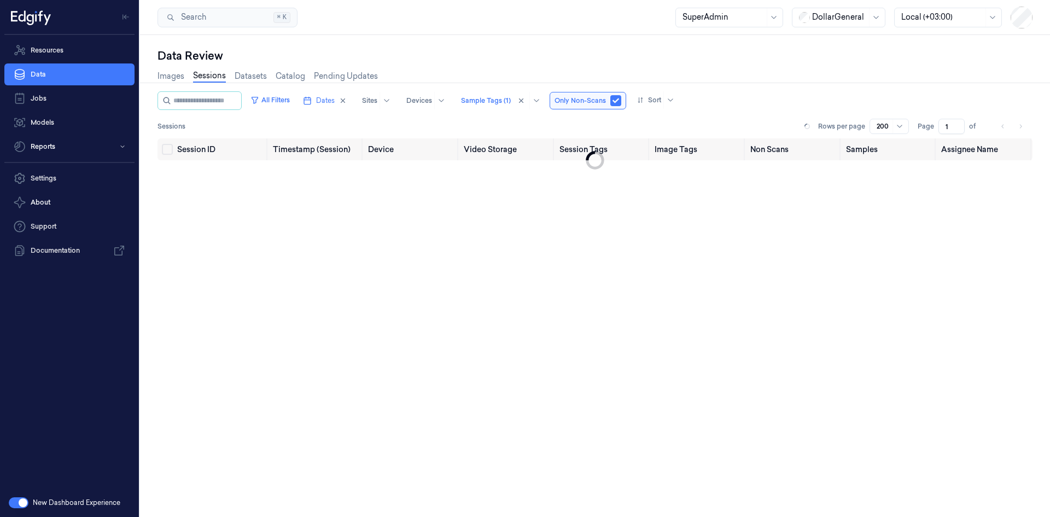
click at [416, 277] on div "Session ID Timestamp (Session) Device Video Storage Session Tags Image Tags Non…" at bounding box center [594, 323] width 875 height 370
click at [368, 16] on div "Search Search... ⌘ K SuperAdmin DollarGeneral Local (+03:00)" at bounding box center [595, 17] width 910 height 35
click at [675, 102] on icon at bounding box center [670, 100] width 9 height 9
click at [661, 142] on div "Session" at bounding box center [660, 140] width 29 height 11
